Goal: Task Accomplishment & Management: Manage account settings

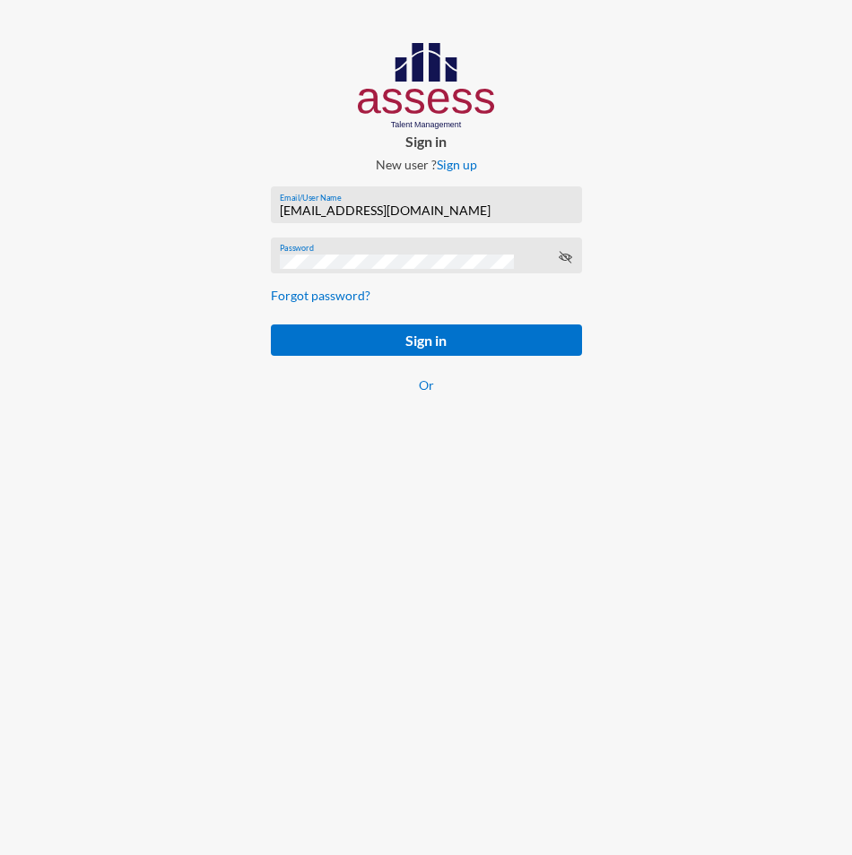
click at [308, 209] on input "[EMAIL_ADDRESS][DOMAIN_NAME]" at bounding box center [426, 210] width 292 height 14
paste input "basalghamdi091105"
type input "basalghamdi091105"
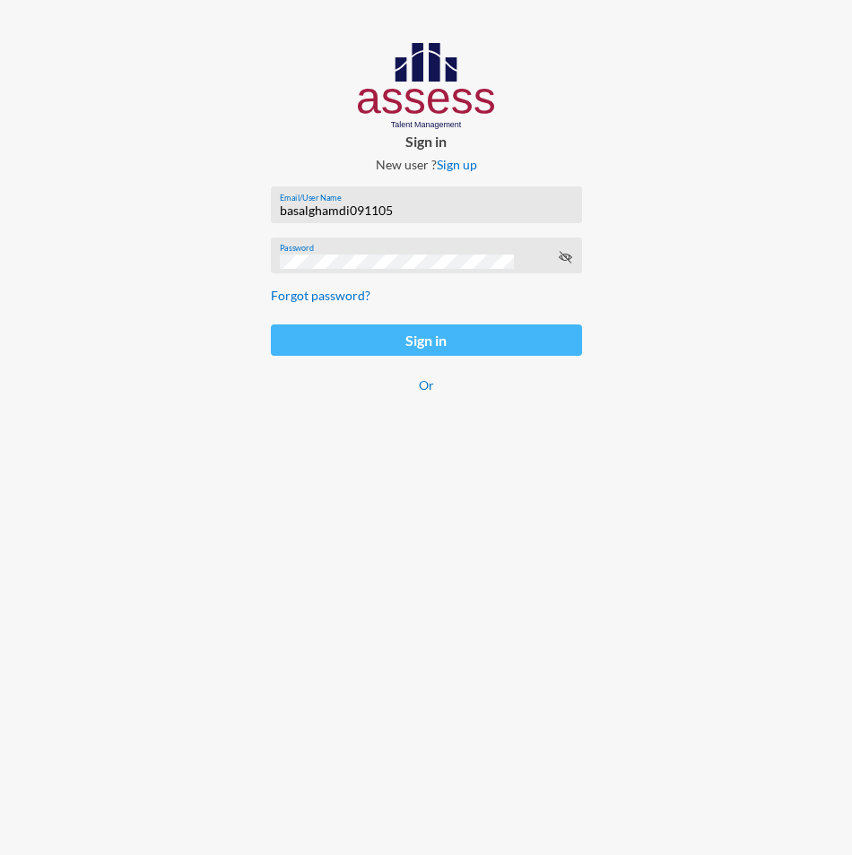
click at [296, 333] on button "Sign in" at bounding box center [426, 339] width 311 height 31
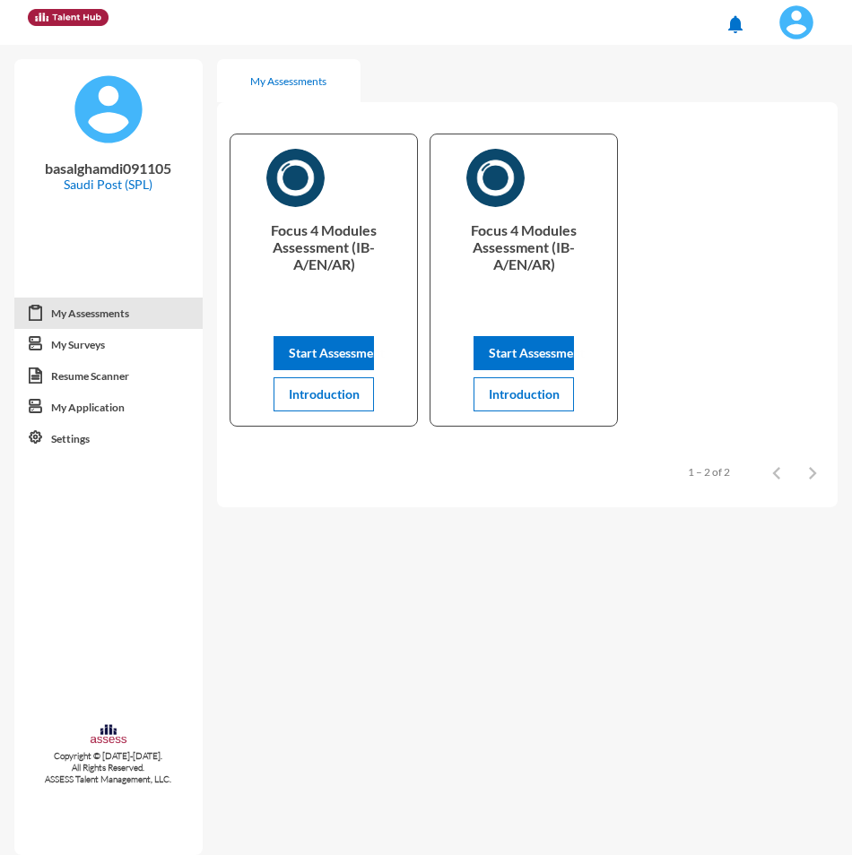
click at [821, 16] on button at bounding box center [796, 22] width 74 height 45
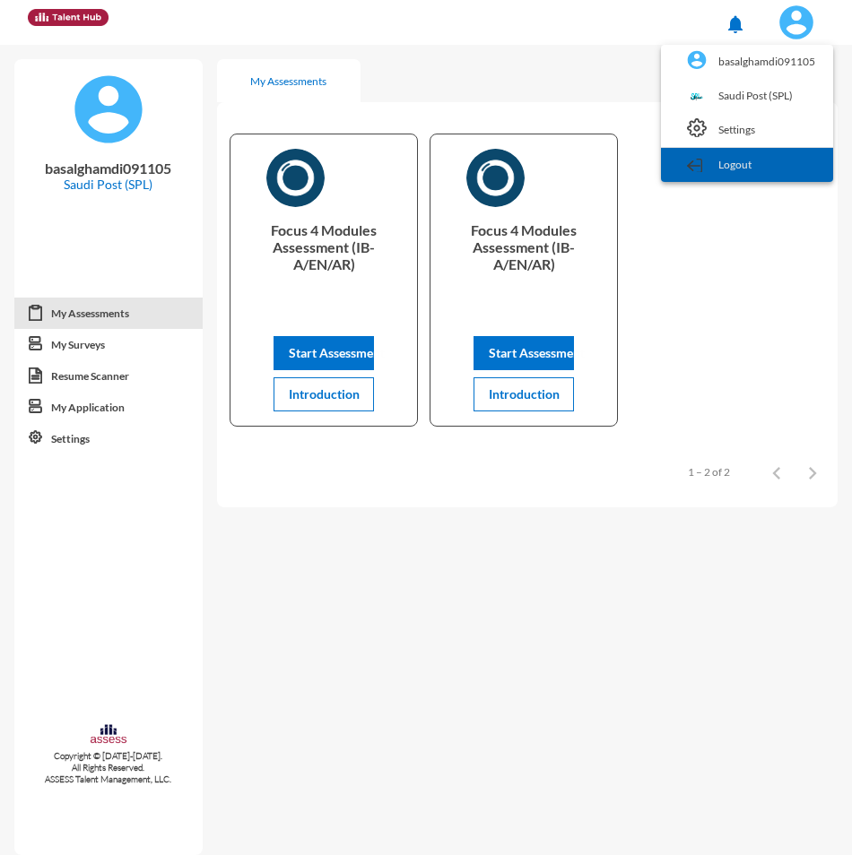
click at [733, 155] on link "Logout" at bounding box center [747, 165] width 154 height 34
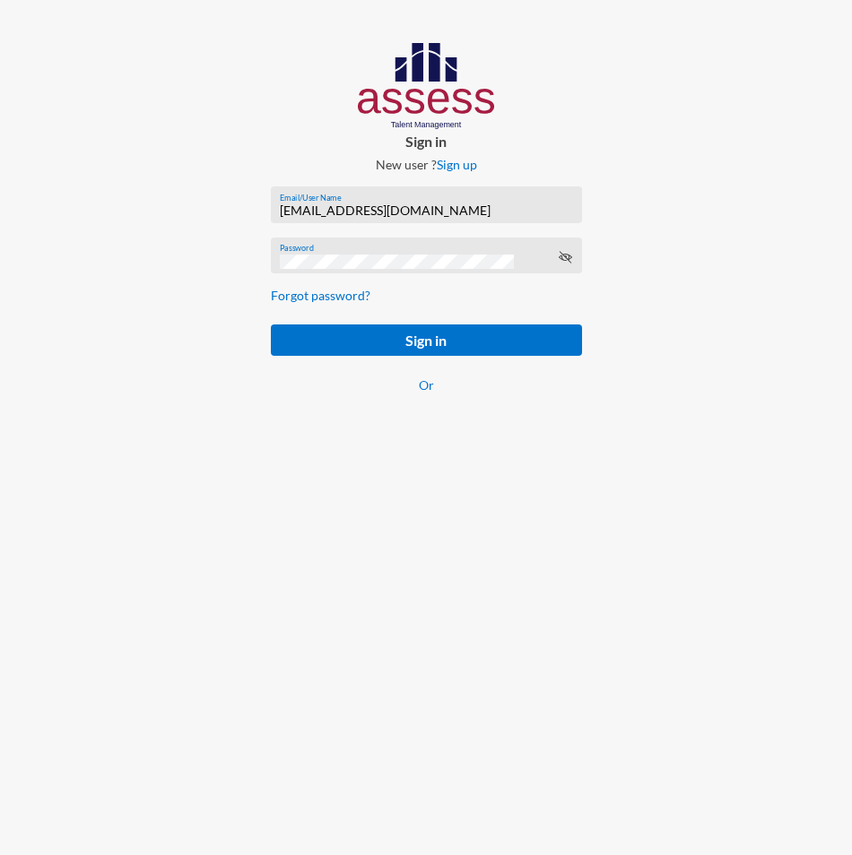
click at [336, 205] on input "[EMAIL_ADDRESS][DOMAIN_NAME]" at bounding box center [426, 210] width 292 height 14
paste input "SPLSS1005587231"
click at [390, 207] on input "[EMAIL_ADDRESS][DOMAIN_NAME]" at bounding box center [426, 210] width 292 height 14
click at [389, 207] on input "[EMAIL_ADDRESS][DOMAIN_NAME]" at bounding box center [426, 210] width 292 height 14
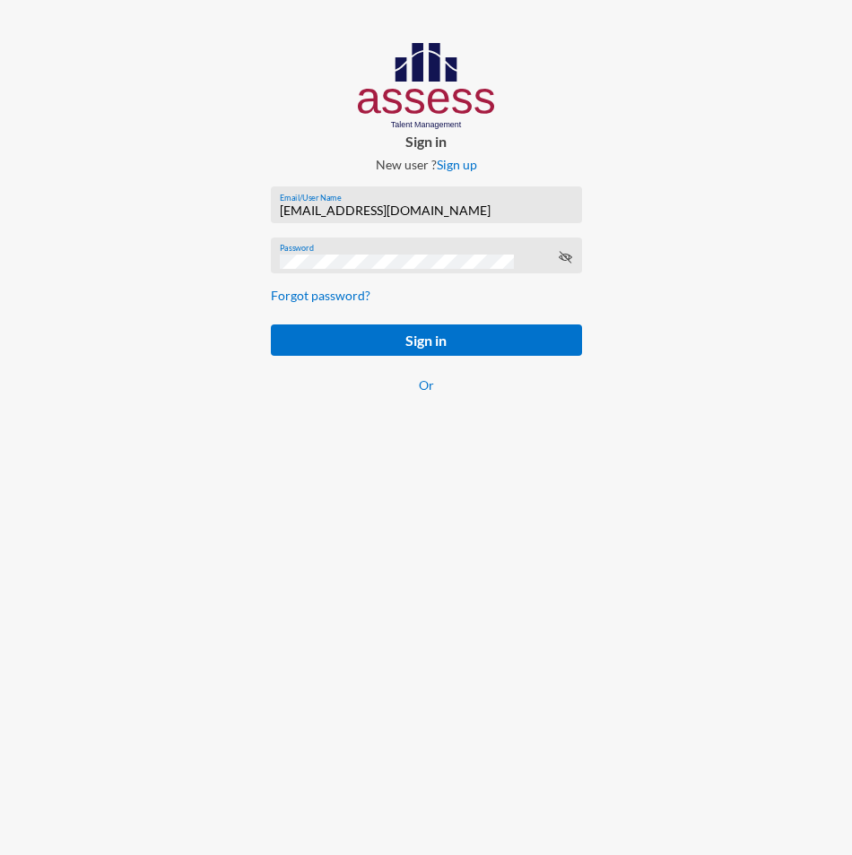
click at [389, 207] on input "[EMAIL_ADDRESS][DOMAIN_NAME]" at bounding box center [426, 210] width 292 height 14
paste input
type input "SPLSS1005587231"
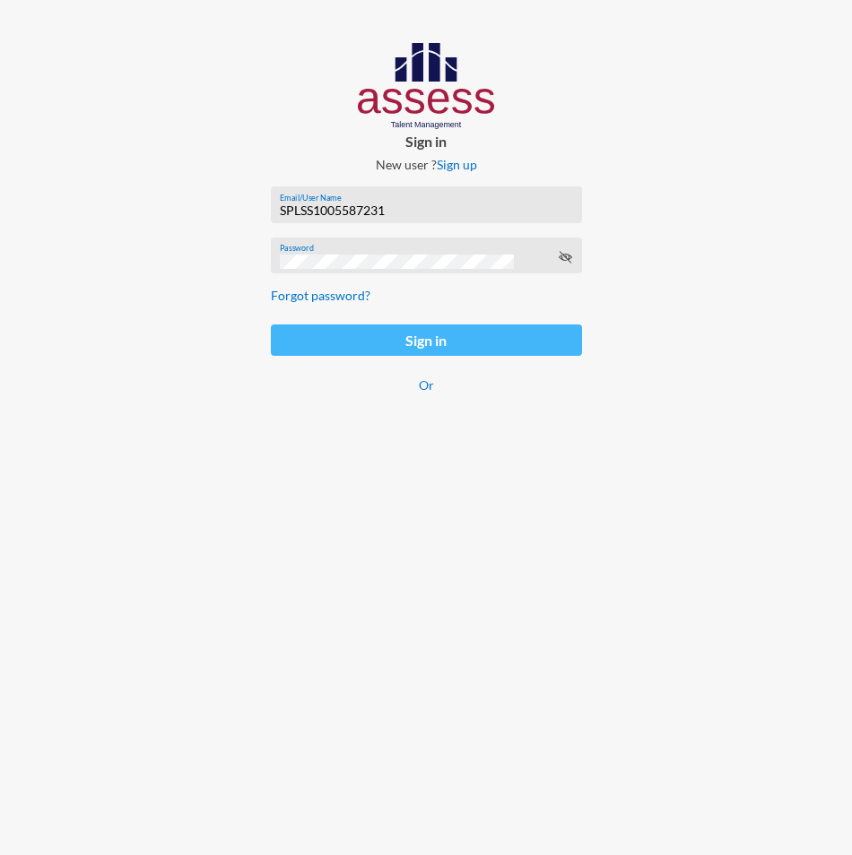
click at [297, 339] on button "Sign in" at bounding box center [426, 339] width 311 height 31
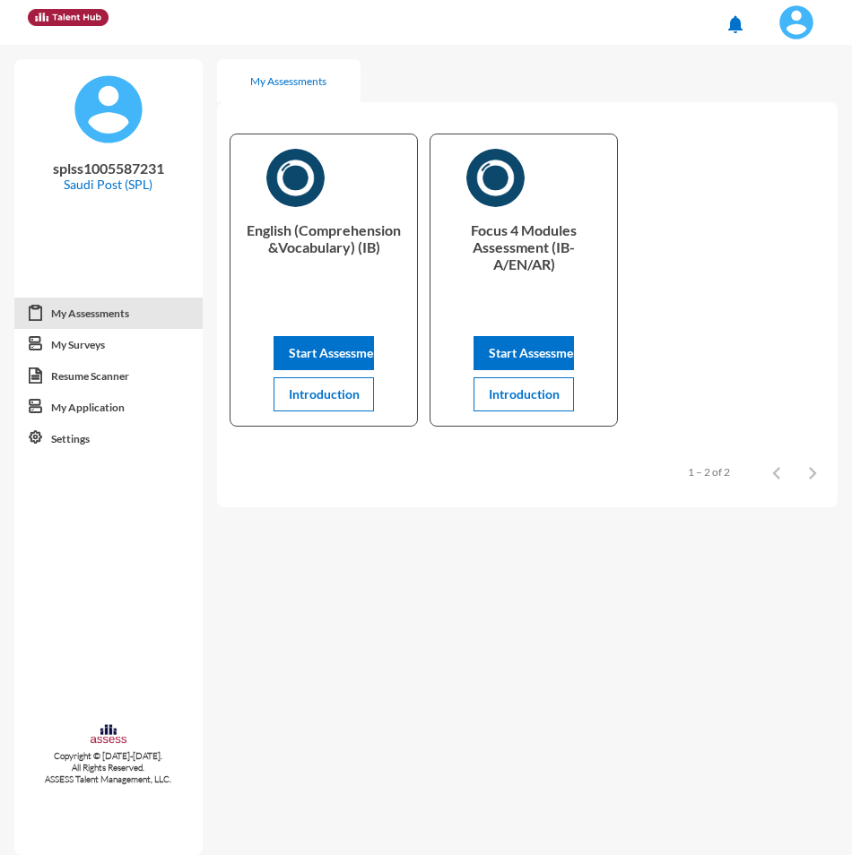
click at [796, 29] on img at bounding box center [796, 22] width 36 height 36
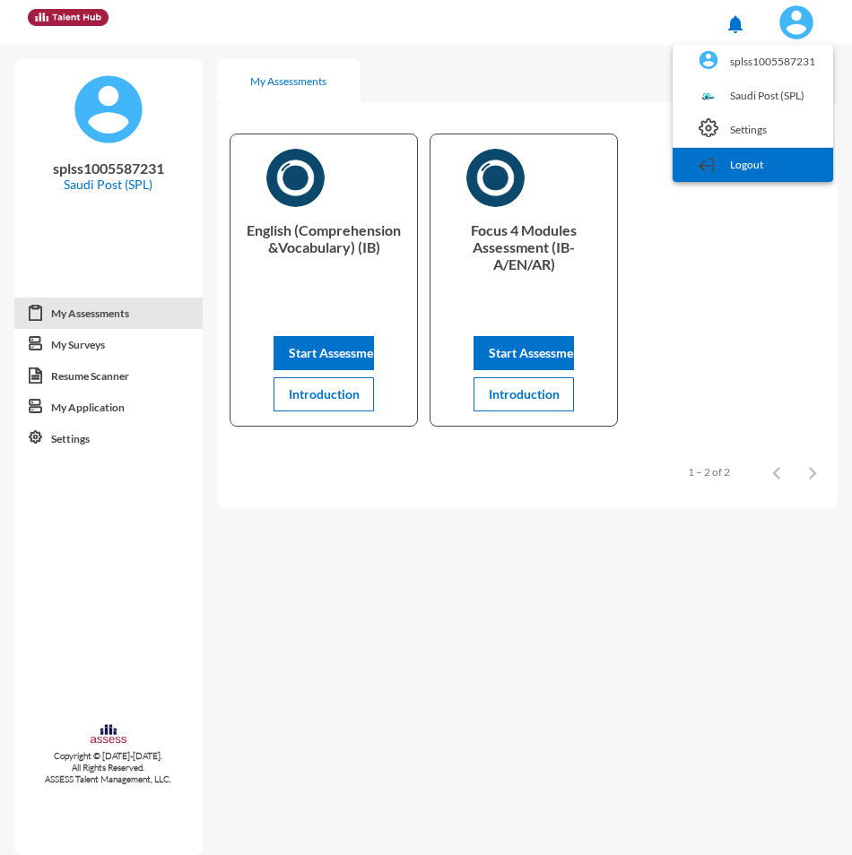
click at [753, 172] on link "Logout" at bounding box center [752, 165] width 143 height 34
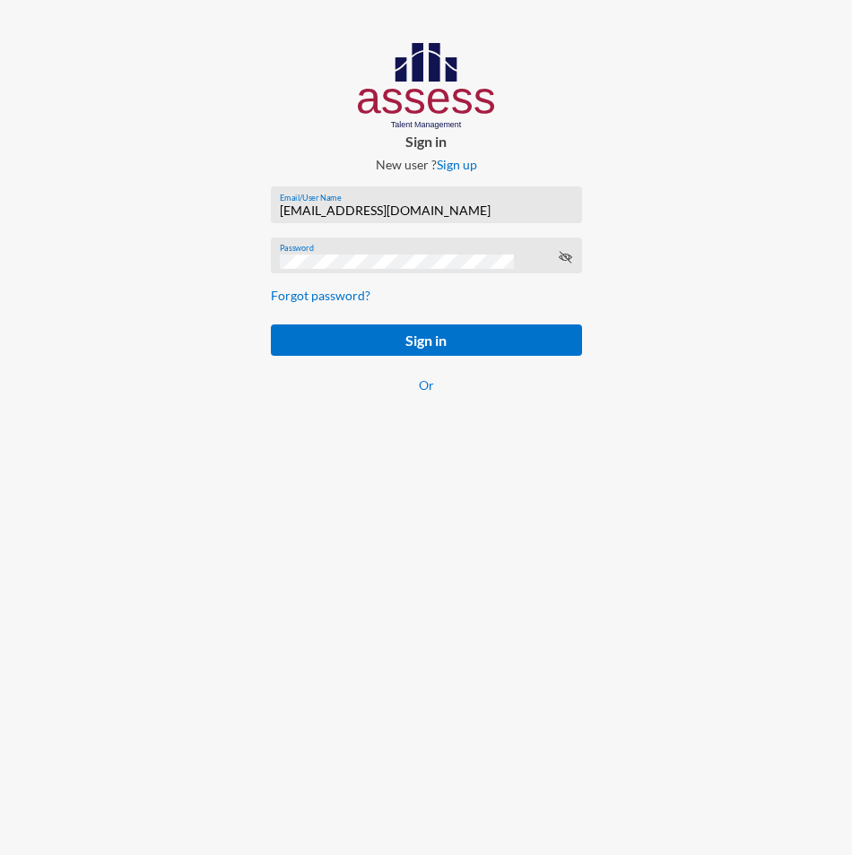
click at [339, 220] on div "[EMAIL_ADDRESS][DOMAIN_NAME] Email/User Name" at bounding box center [426, 208] width 292 height 27
click at [338, 218] on div "[EMAIL_ADDRESS][DOMAIN_NAME] Email/User Name" at bounding box center [426, 208] width 292 height 27
click at [334, 219] on div "[EMAIL_ADDRESS][DOMAIN_NAME] Email/User Name" at bounding box center [426, 208] width 292 height 27
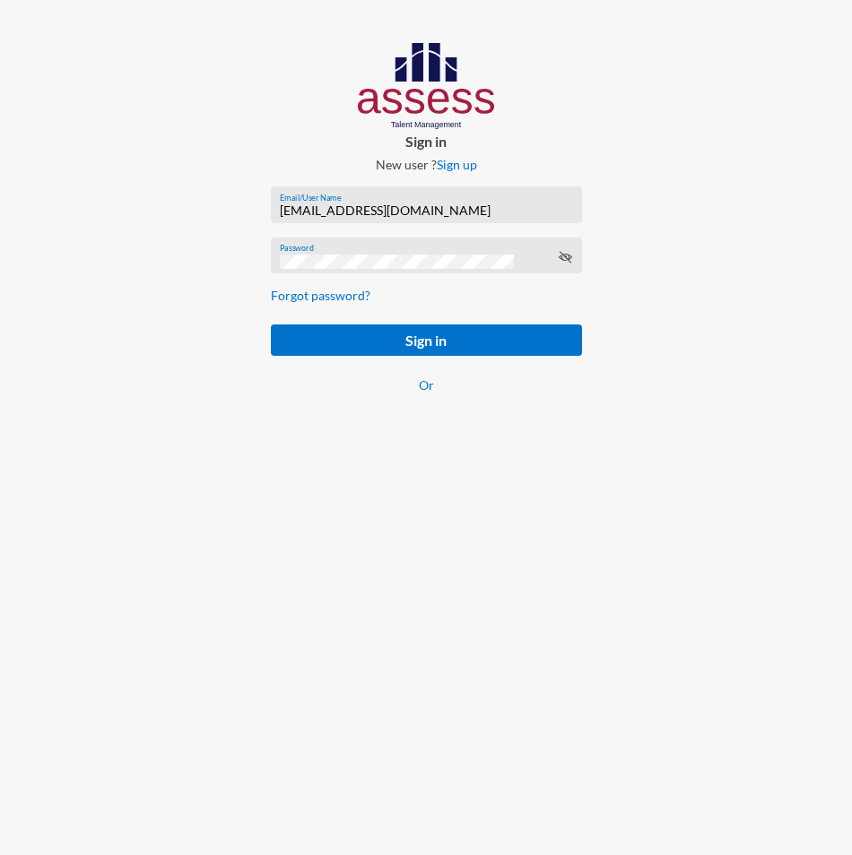
click at [333, 216] on input "[EMAIL_ADDRESS][DOMAIN_NAME]" at bounding box center [426, 210] width 292 height 14
click at [314, 210] on input "[EMAIL_ADDRESS][DOMAIN_NAME]" at bounding box center [426, 210] width 292 height 14
click at [315, 211] on input "[EMAIL_ADDRESS][DOMAIN_NAME]" at bounding box center [426, 210] width 292 height 14
click at [383, 213] on input "[EMAIL_ADDRESS][DOMAIN_NAME]" at bounding box center [426, 210] width 292 height 14
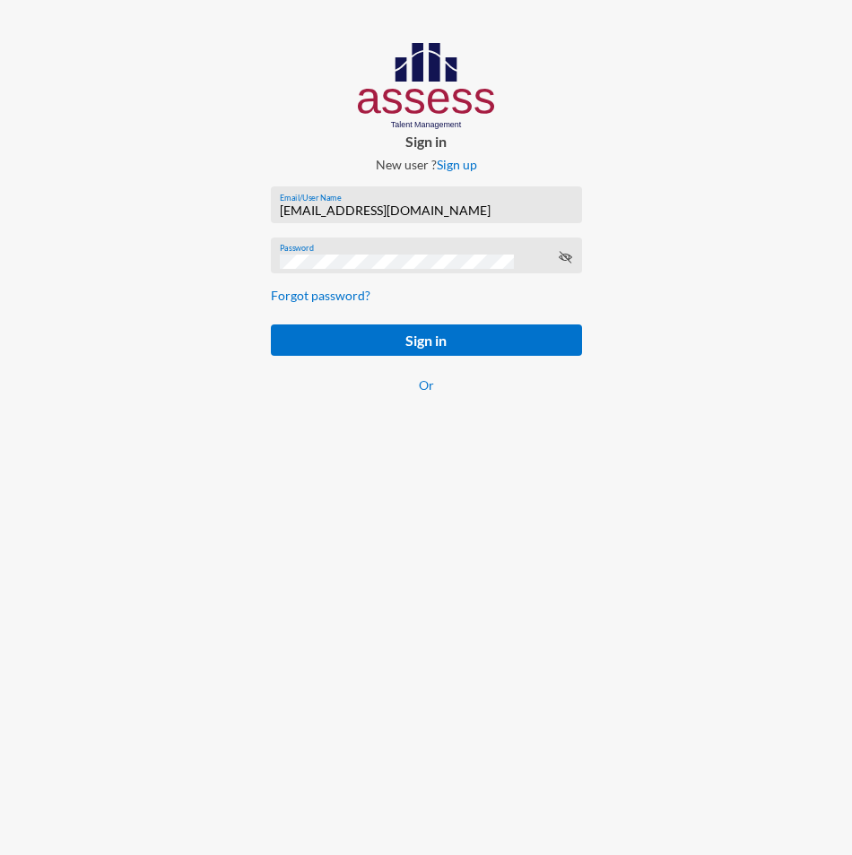
click at [383, 216] on input "[EMAIL_ADDRESS][DOMAIN_NAME]" at bounding box center [426, 210] width 292 height 14
click at [387, 212] on input "[EMAIL_ADDRESS][DOMAIN_NAME]" at bounding box center [426, 210] width 292 height 14
click at [383, 209] on input "[EMAIL_ADDRESS][DOMAIN_NAME]" at bounding box center [426, 210] width 292 height 14
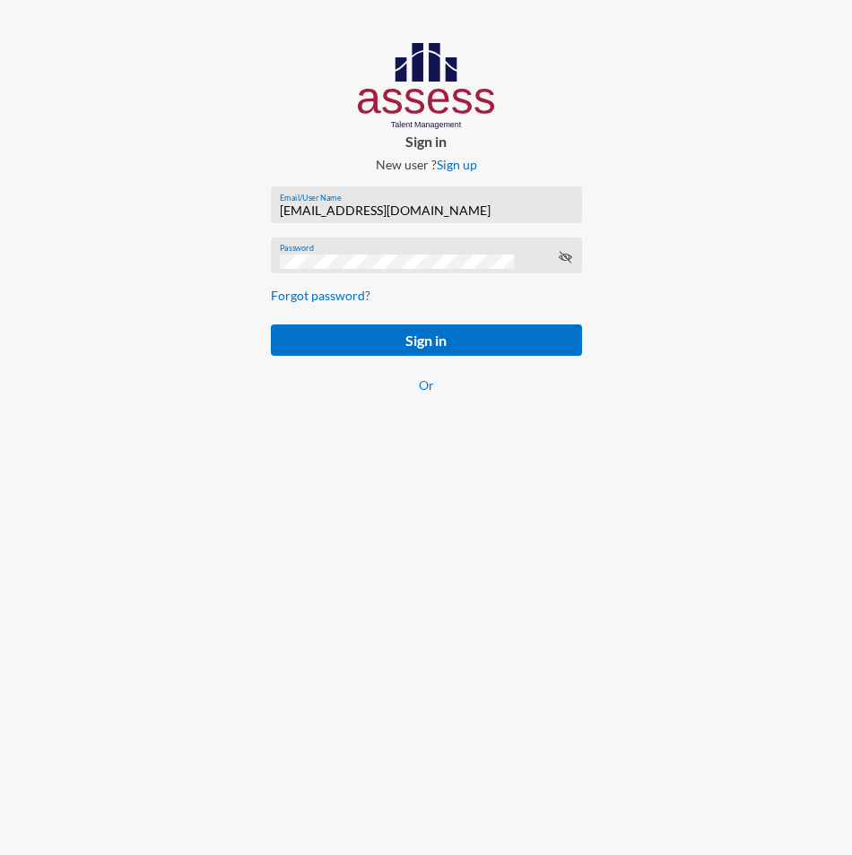
paste input "SPLSS1051471983"
type input "SPLSS1051471983"
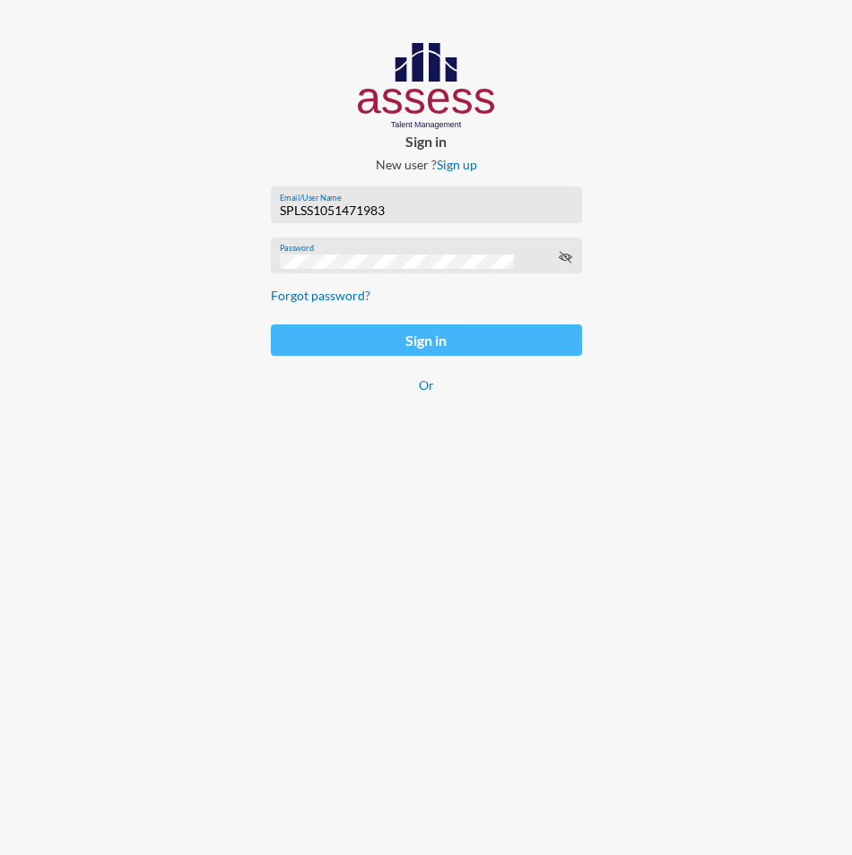
click at [287, 335] on button "Sign in" at bounding box center [426, 339] width 311 height 31
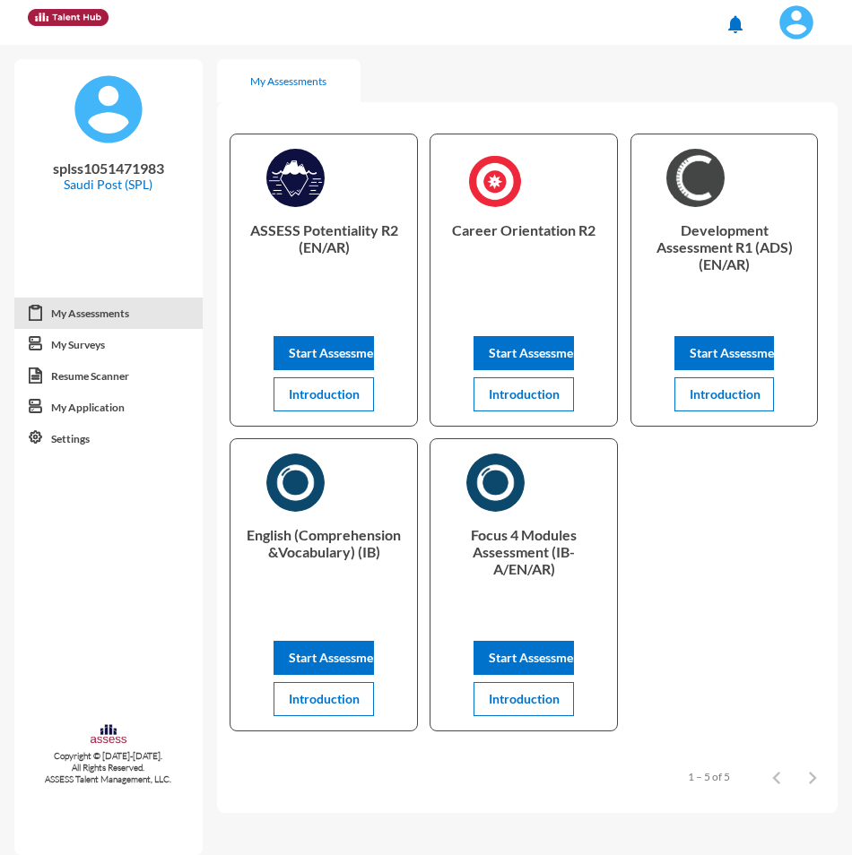
click at [811, 30] on img at bounding box center [796, 22] width 36 height 36
click at [787, 27] on div at bounding box center [426, 427] width 852 height 855
click at [794, 25] on img at bounding box center [796, 22] width 36 height 36
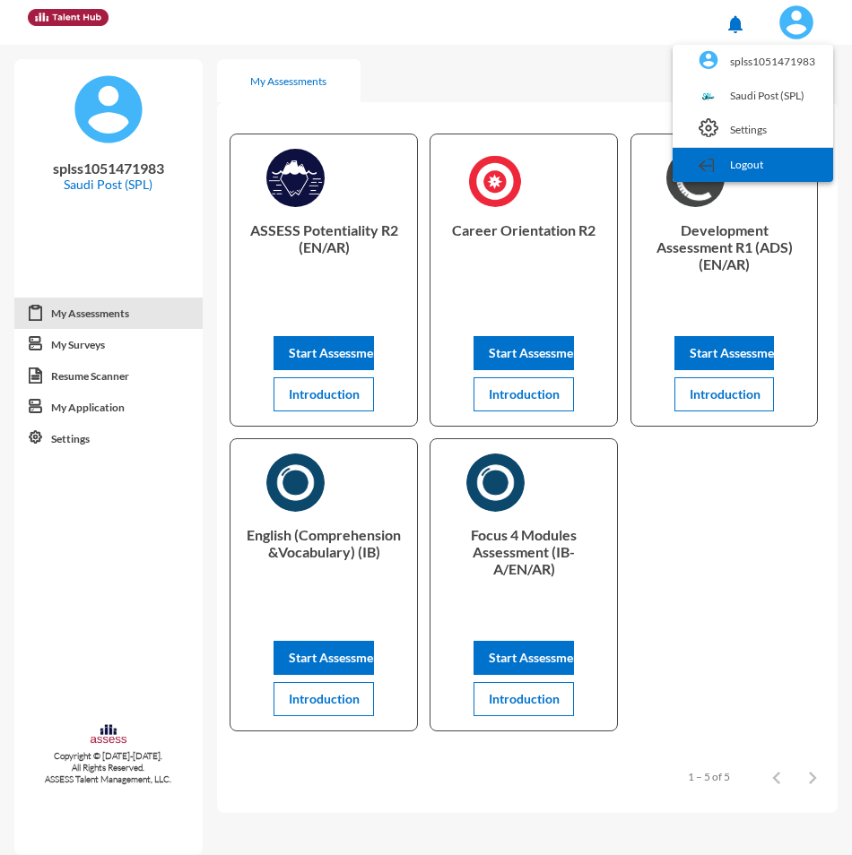
click at [775, 166] on link "Logout" at bounding box center [752, 165] width 143 height 34
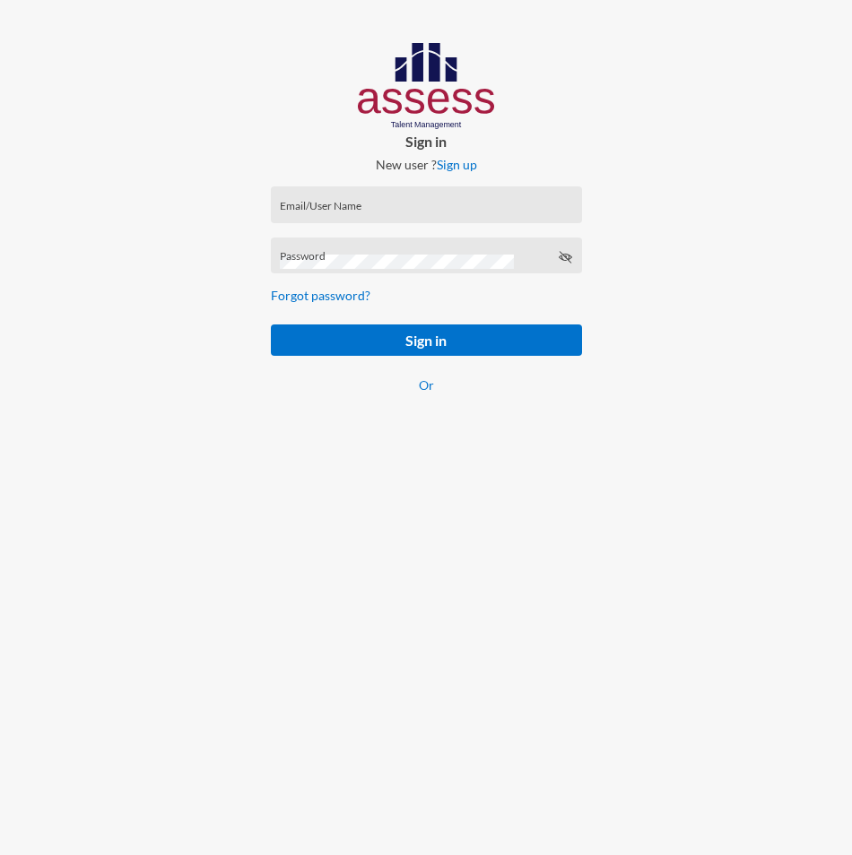
type input "[EMAIL_ADDRESS][DOMAIN_NAME]"
